Goal: Use online tool/utility: Utilize a website feature to perform a specific function

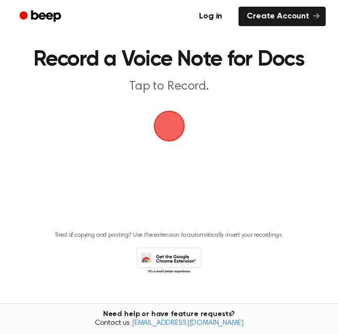
click at [164, 124] on span "button" at bounding box center [169, 126] width 37 height 37
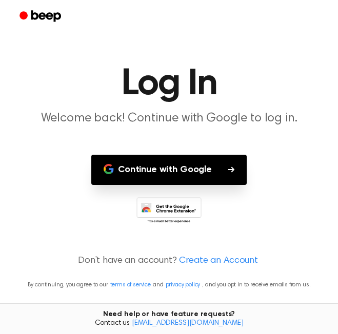
click at [242, 168] on button "Continue with Google" at bounding box center [168, 170] width 155 height 30
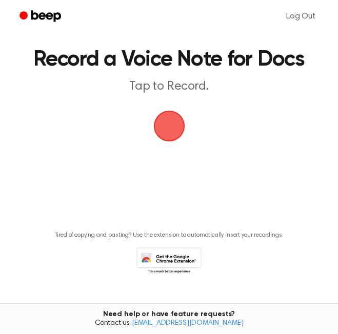
click at [175, 131] on span "button" at bounding box center [169, 126] width 45 height 45
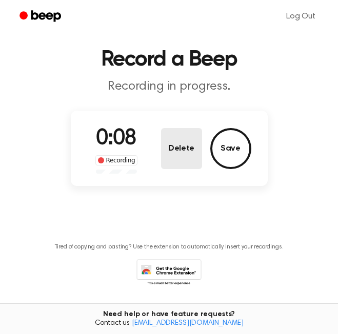
click at [168, 154] on button "Delete" at bounding box center [181, 148] width 41 height 41
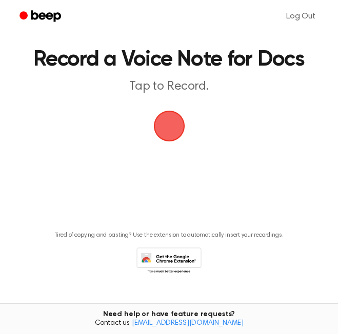
click at [167, 128] on span "button" at bounding box center [168, 125] width 39 height 39
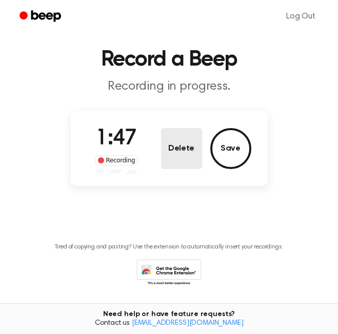
click at [176, 160] on button "Delete" at bounding box center [181, 148] width 41 height 41
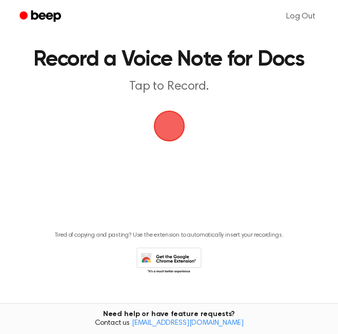
click at [158, 118] on span "button" at bounding box center [169, 126] width 38 height 38
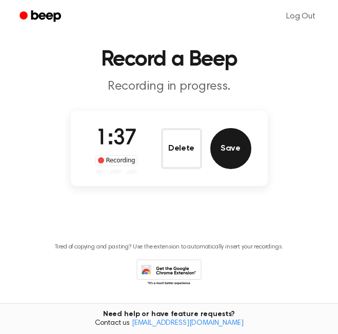
click at [242, 155] on button "Save" at bounding box center [230, 148] width 41 height 41
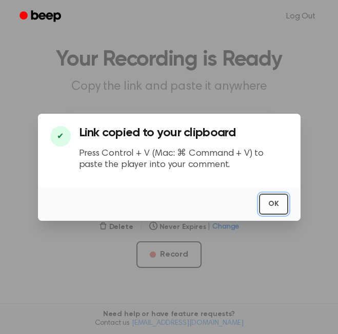
click at [272, 195] on button "OK" at bounding box center [273, 204] width 29 height 21
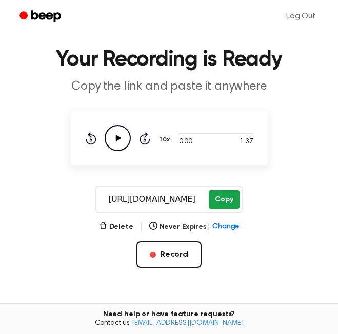
click at [222, 198] on button "Copy" at bounding box center [224, 199] width 30 height 19
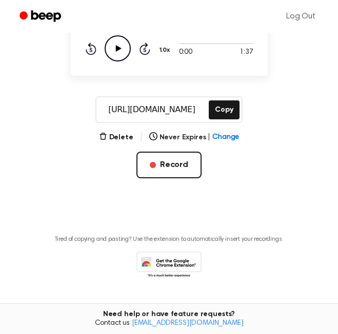
scroll to position [97, 0]
